Goal: Check status: Check status

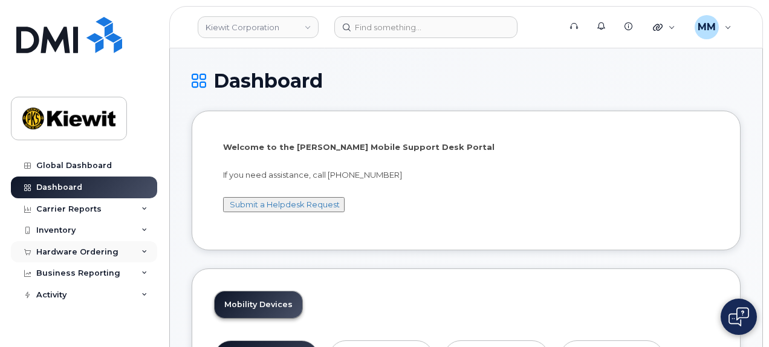
click at [69, 248] on div "Hardware Ordering" at bounding box center [77, 252] width 82 height 10
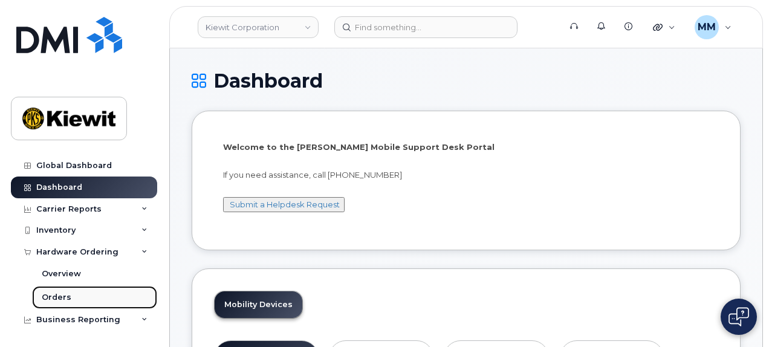
click at [65, 297] on div "Orders" at bounding box center [57, 297] width 30 height 11
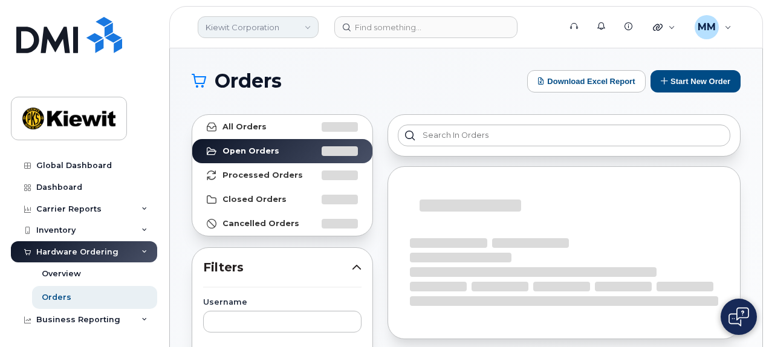
click at [312, 26] on link "Kiewit Corporation" at bounding box center [258, 27] width 121 height 22
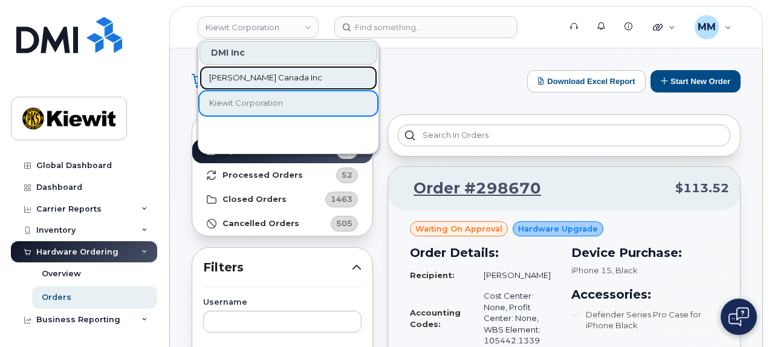
click at [274, 79] on span "[PERSON_NAME] Canada Inc" at bounding box center [265, 78] width 113 height 12
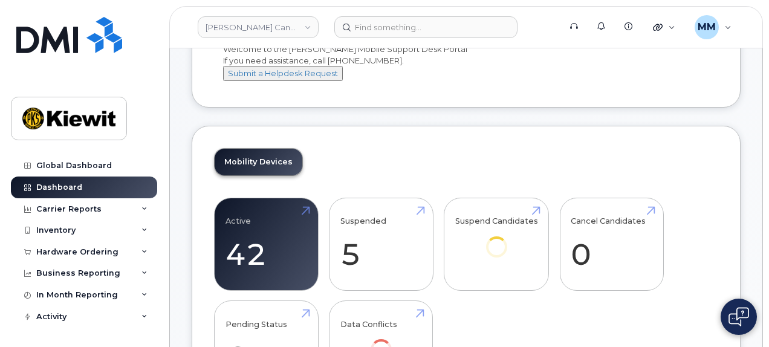
scroll to position [121, 0]
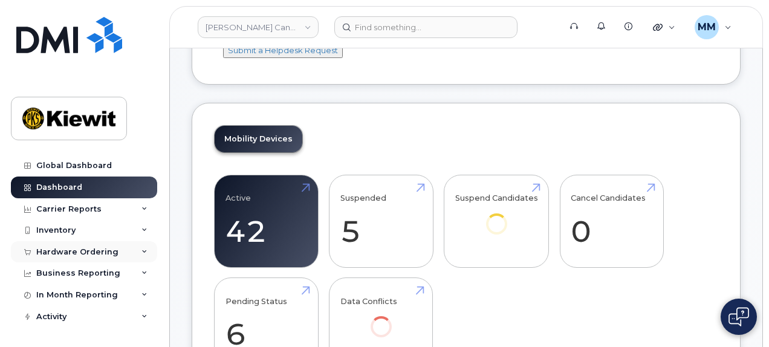
click at [71, 251] on div "Hardware Ordering" at bounding box center [77, 252] width 82 height 10
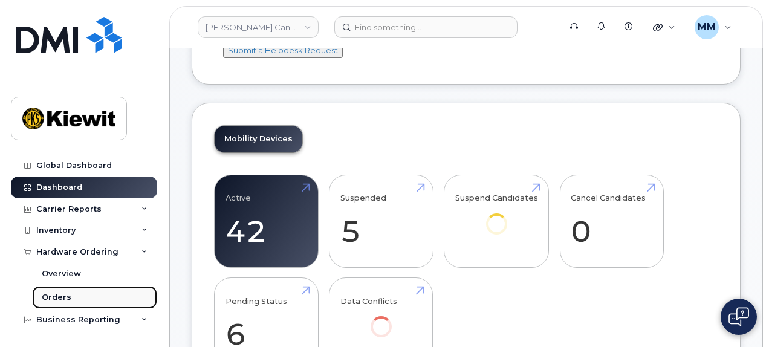
click at [51, 292] on div "Orders" at bounding box center [57, 297] width 30 height 11
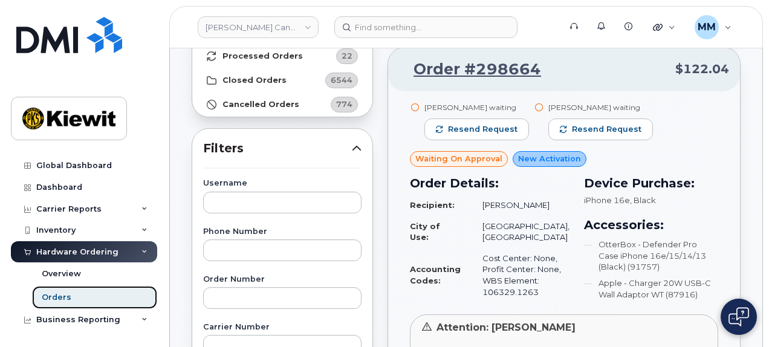
scroll to position [121, 0]
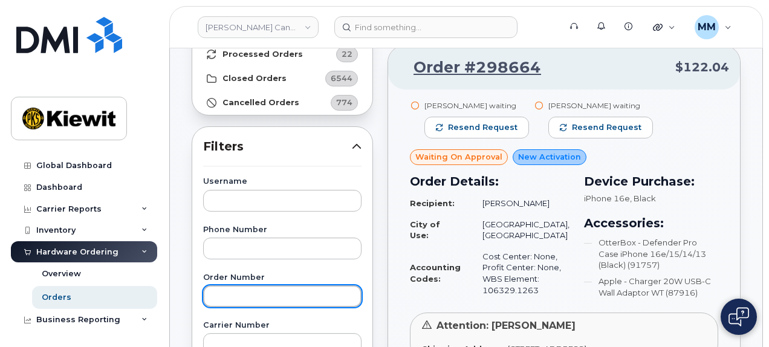
click at [268, 292] on input "text" at bounding box center [282, 296] width 158 height 22
click at [220, 291] on input "text" at bounding box center [282, 296] width 158 height 22
paste input "297838"
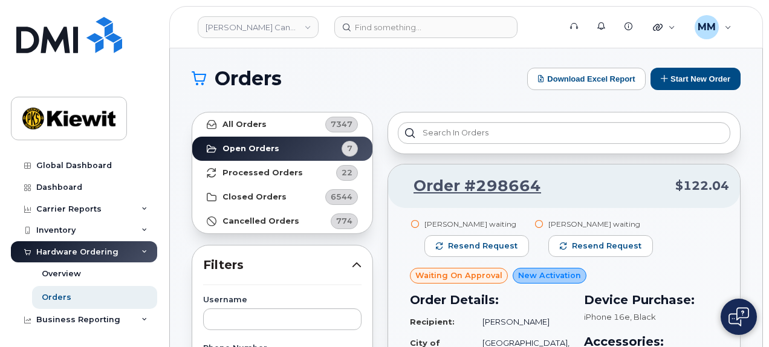
scroll to position [0, 0]
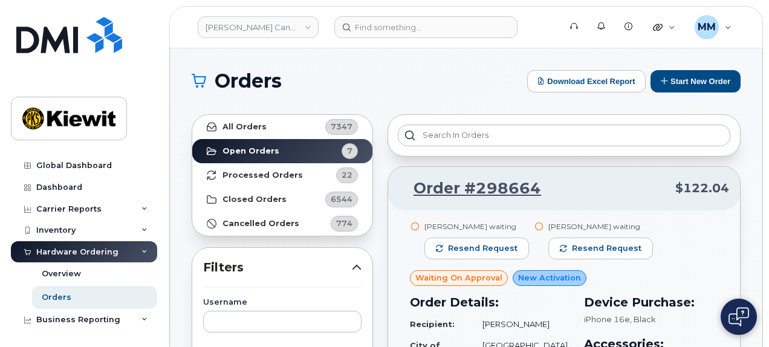
type input "297838"
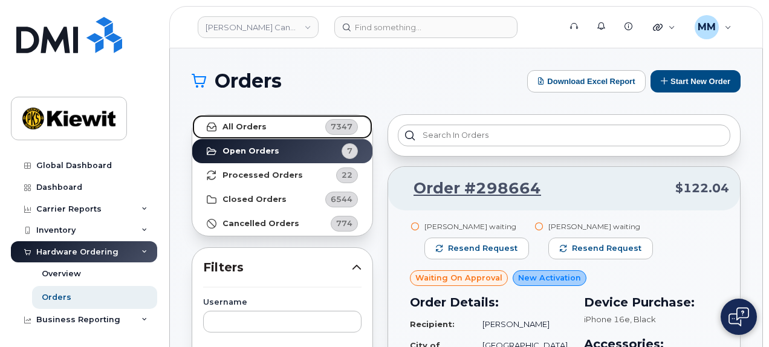
click at [302, 118] on link "All Orders 7347" at bounding box center [282, 127] width 180 height 24
